Goal: Transaction & Acquisition: Purchase product/service

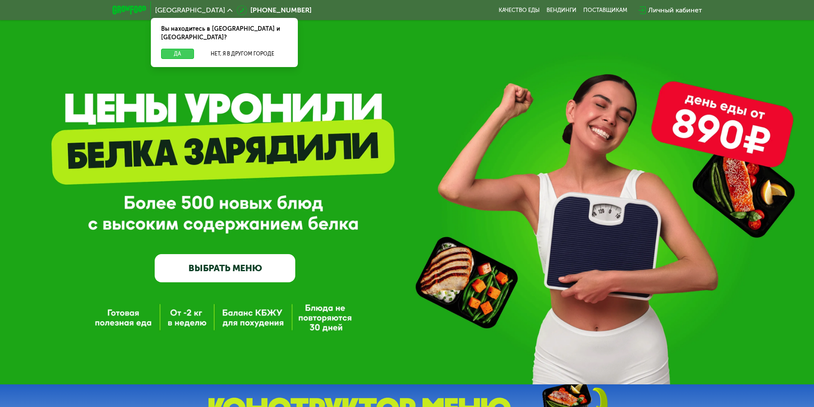
click at [182, 49] on button "Да" at bounding box center [177, 54] width 33 height 10
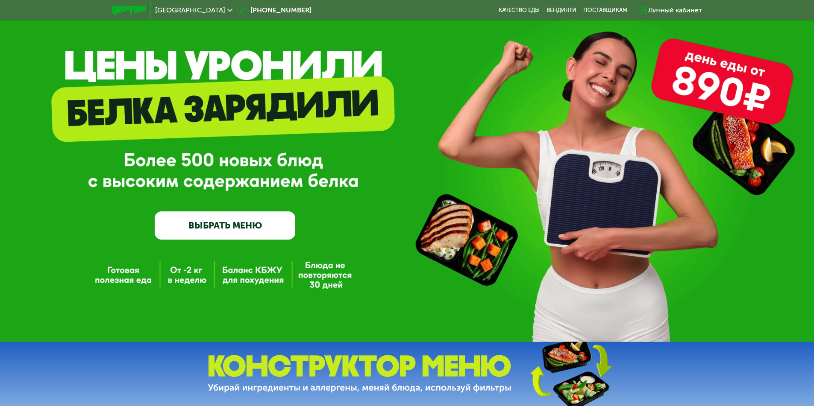
click at [187, 237] on link "ВЫБРАТЬ МЕНЮ" at bounding box center [225, 226] width 141 height 28
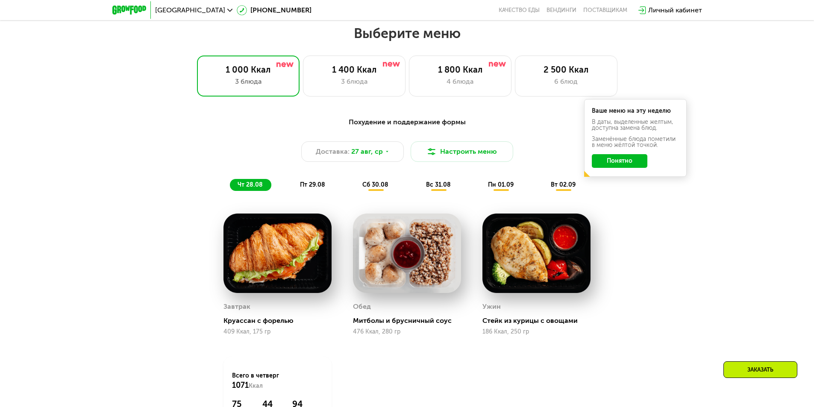
scroll to position [462, 0]
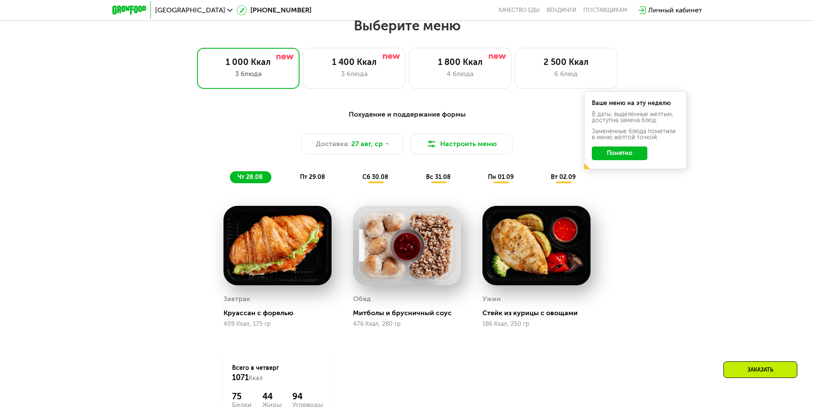
click at [612, 159] on button "Понятно" at bounding box center [620, 154] width 56 height 14
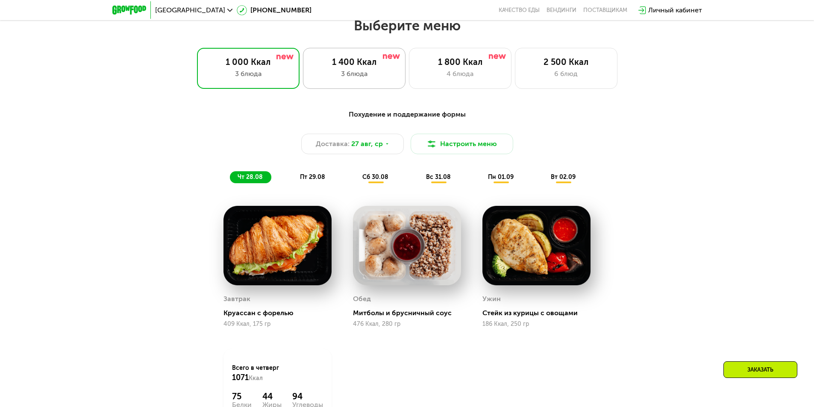
click at [409, 83] on div "1 400 Ккал 3 блюда" at bounding box center [460, 68] width 103 height 41
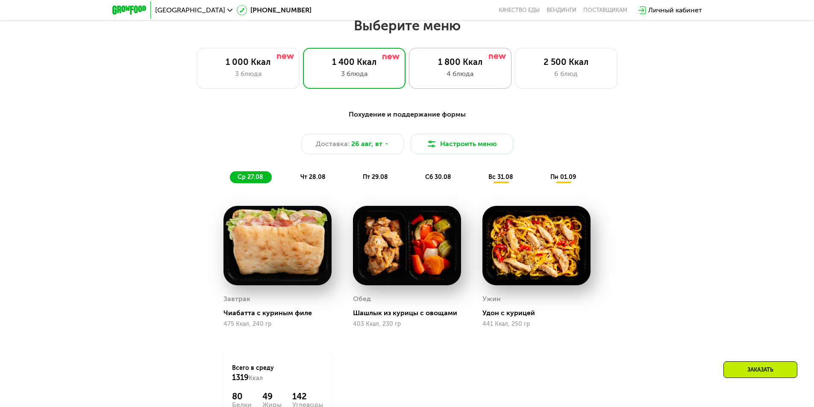
click at [515, 89] on div "1 800 Ккал 4 блюда" at bounding box center [566, 68] width 103 height 41
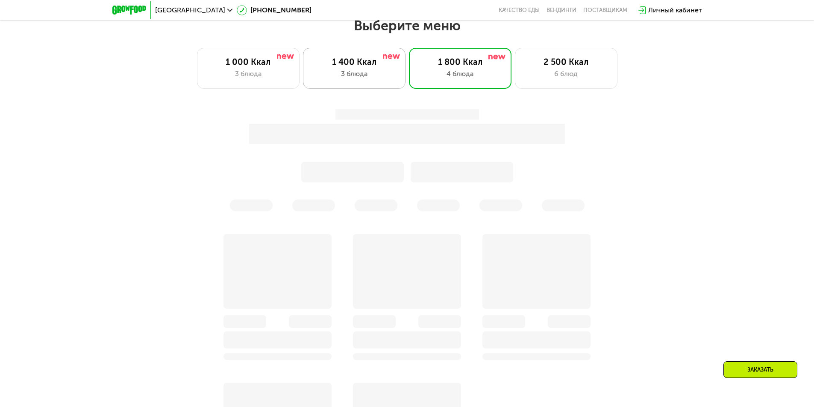
click at [370, 77] on div "3 блюда" at bounding box center [354, 74] width 85 height 10
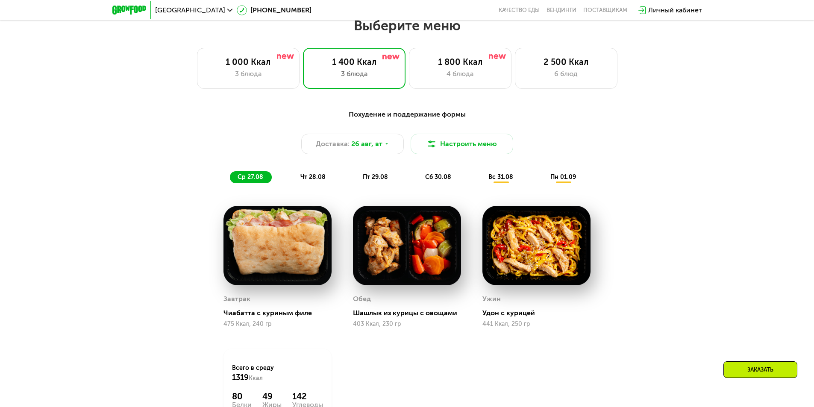
click at [313, 181] on span "чт 28.08" at bounding box center [312, 177] width 25 height 7
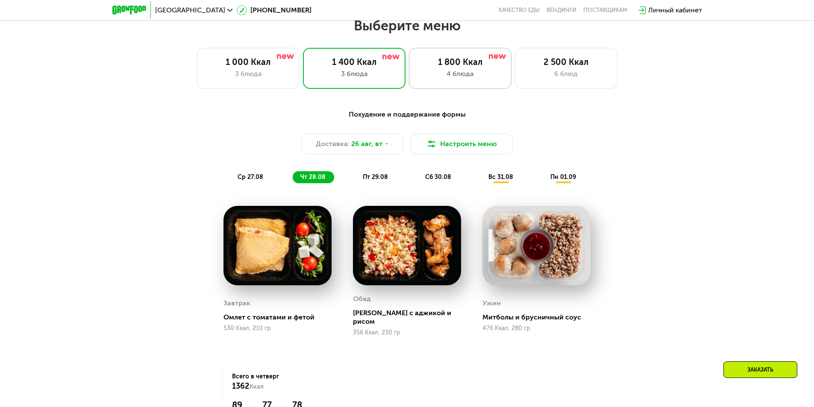
click at [447, 79] on div "4 блюда" at bounding box center [460, 74] width 85 height 10
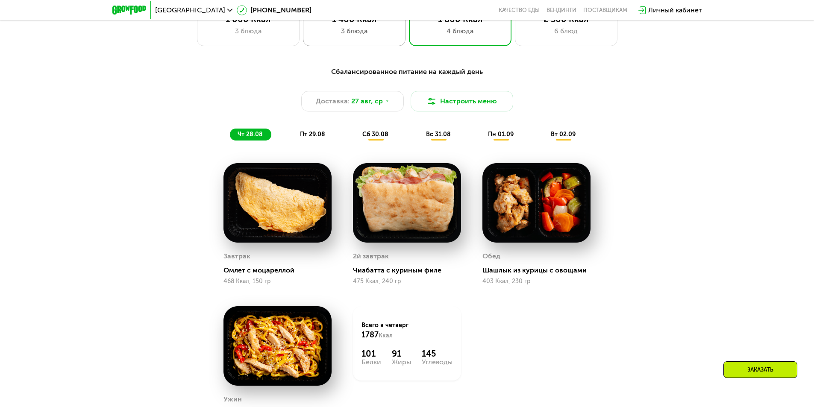
scroll to position [419, 0]
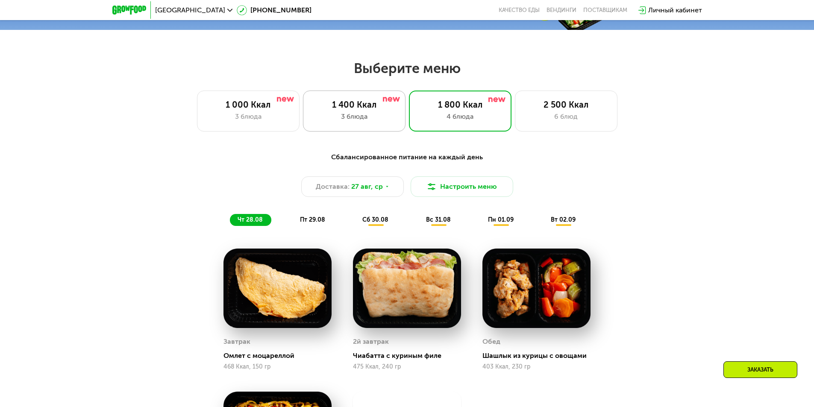
click at [409, 114] on div "1 400 Ккал 3 блюда" at bounding box center [460, 111] width 103 height 41
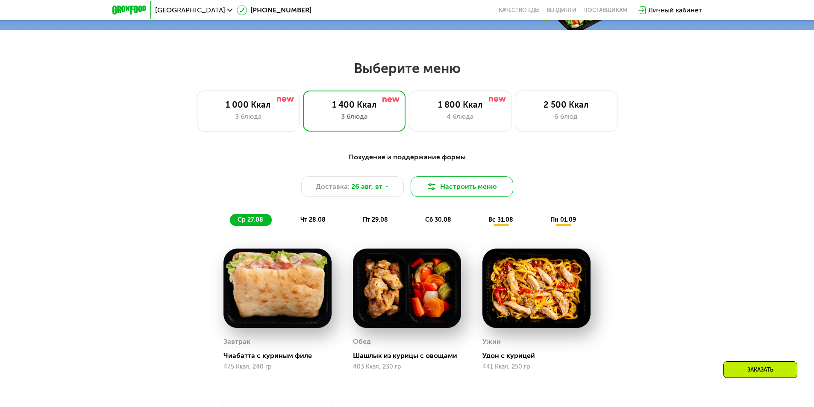
click at [441, 197] on button "Настроить меню" at bounding box center [462, 187] width 103 height 21
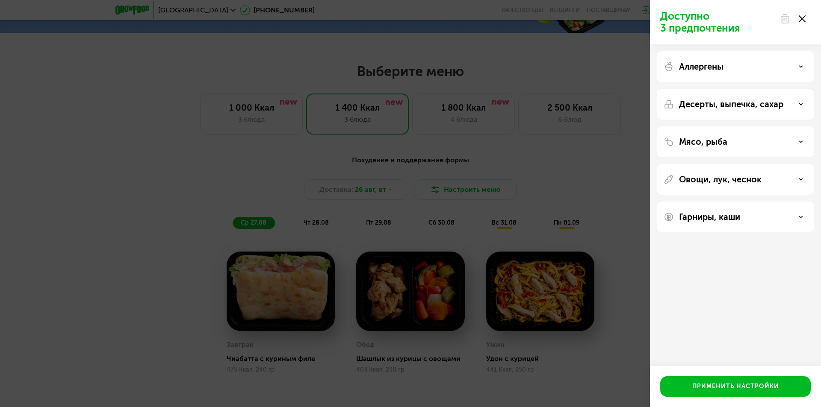
click at [802, 17] on icon at bounding box center [801, 18] width 7 height 7
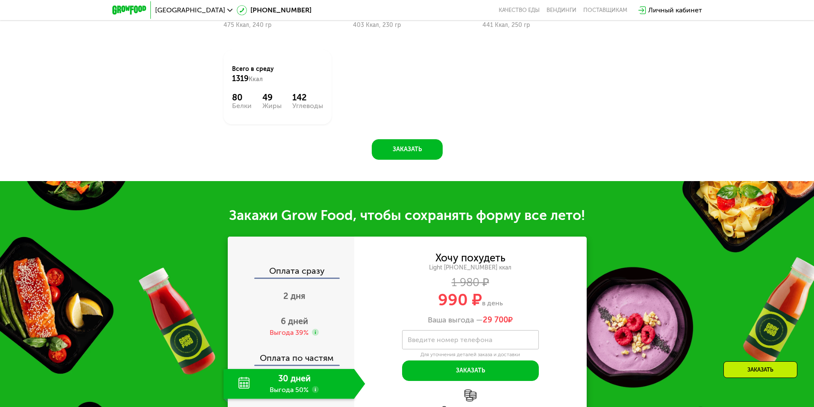
scroll to position [889, 0]
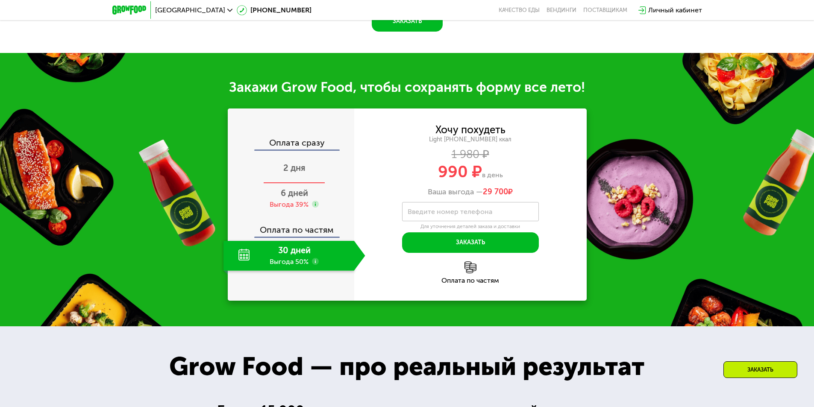
click at [301, 171] on span "2 дня" at bounding box center [294, 168] width 22 height 10
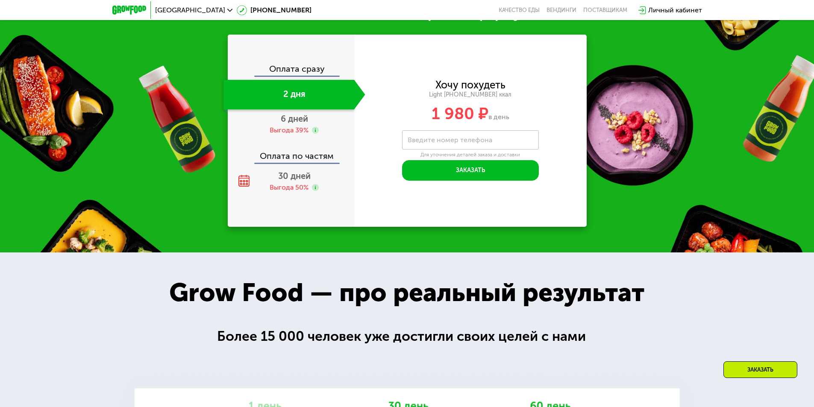
click at [305, 155] on div "Оплата сразу 2 дня 6 дней Выгода 39% Оплата по частям 30 дней Выгода 50%" at bounding box center [291, 131] width 127 height 132
click at [307, 76] on div "Оплата сразу" at bounding box center [292, 70] width 126 height 11
click at [307, 135] on div "Выгода 39%" at bounding box center [289, 130] width 39 height 9
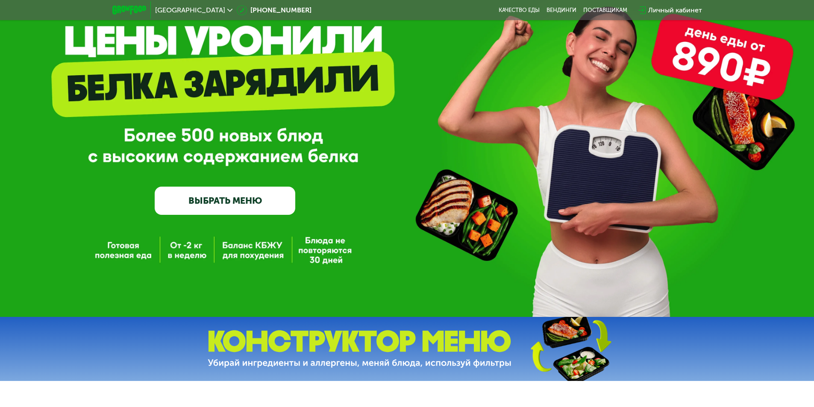
scroll to position [0, 0]
